Goal: Task Accomplishment & Management: Manage account settings

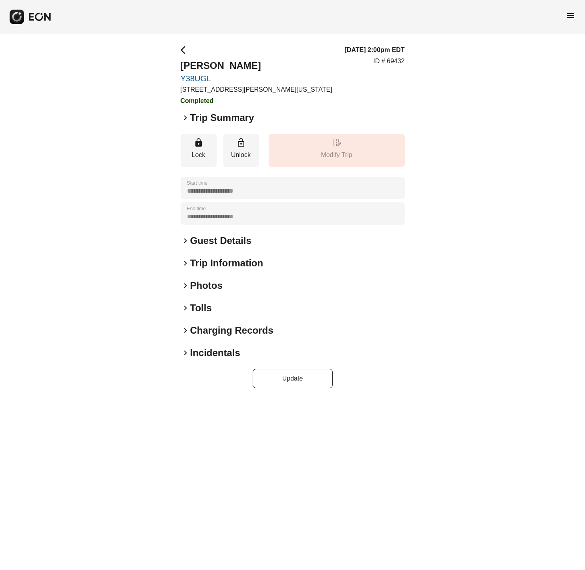
click at [184, 309] on span "keyboard_arrow_right" at bounding box center [186, 308] width 10 height 10
click at [185, 279] on div "keyboard_arrow_right Photos" at bounding box center [293, 285] width 224 height 13
